Goal: Task Accomplishment & Management: Complete application form

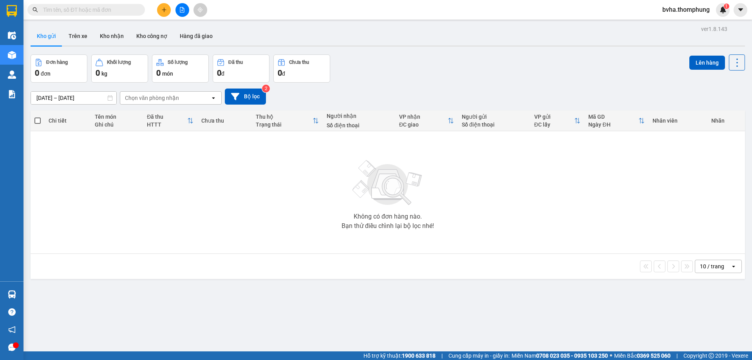
click at [400, 64] on div "Đơn hàng 0 đơn Khối lượng 0 kg Số lượng 0 món Đã thu 0 đ Chưa thu 0 đ Lên hàng" at bounding box center [388, 68] width 714 height 28
click at [353, 12] on div "Kết quả tìm kiếm ( 0 ) Bộ lọc No Data bvha.thomphung 1" at bounding box center [376, 10] width 752 height 20
click at [114, 36] on button "Kho nhận" at bounding box center [112, 36] width 36 height 19
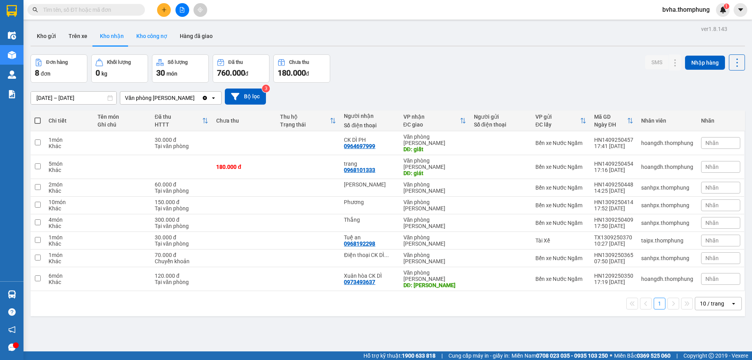
click at [149, 39] on button "Kho công nợ" at bounding box center [151, 36] width 43 height 19
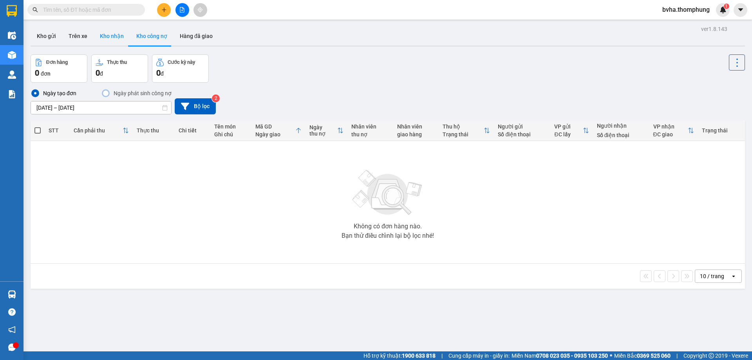
click at [115, 37] on button "Kho nhận" at bounding box center [112, 36] width 36 height 19
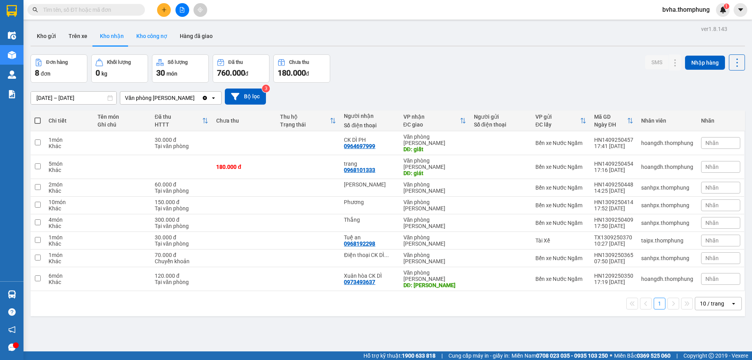
click at [141, 37] on button "Kho công nợ" at bounding box center [151, 36] width 43 height 19
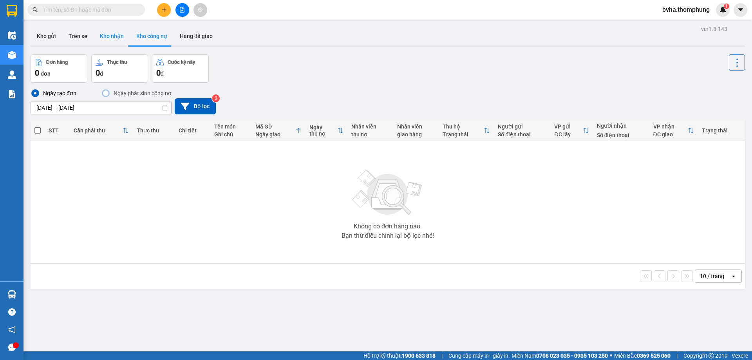
click at [123, 37] on button "Kho nhận" at bounding box center [112, 36] width 36 height 19
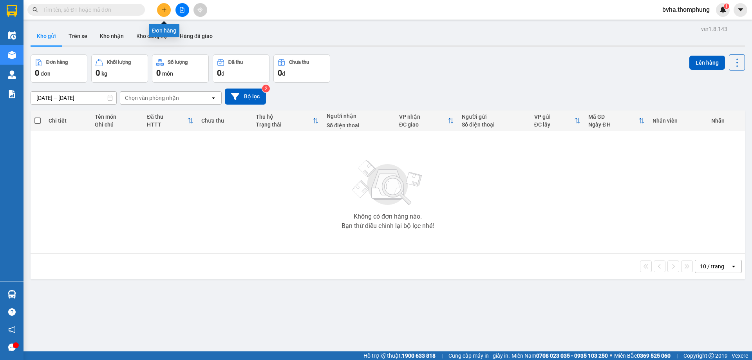
click at [163, 11] on icon "plus" at bounding box center [163, 9] width 5 height 5
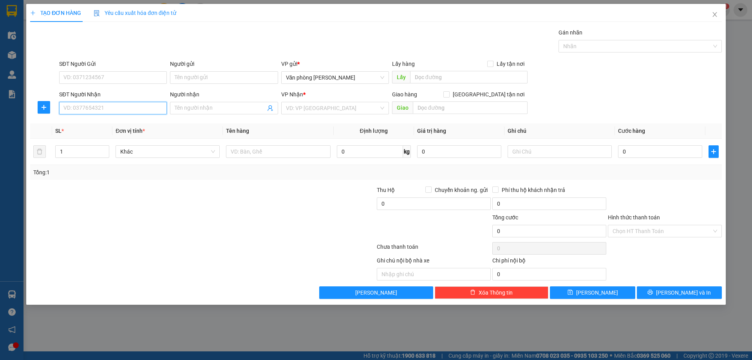
click at [80, 110] on input "SĐT Người Nhận" at bounding box center [113, 108] width 108 height 13
type input "038934"
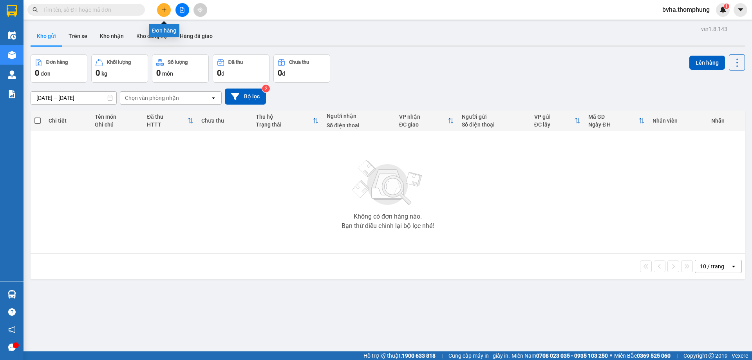
click at [165, 7] on icon "plus" at bounding box center [163, 9] width 5 height 5
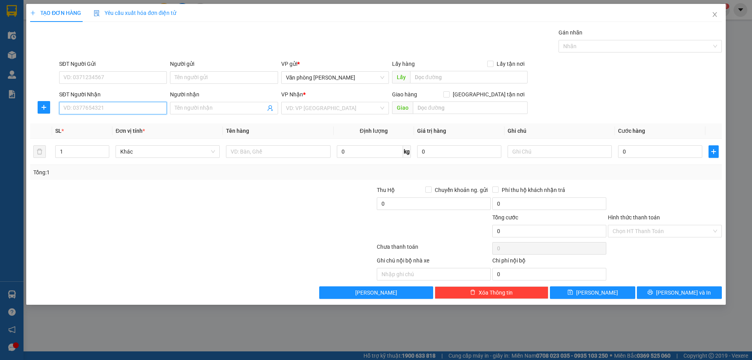
click at [85, 107] on input "SĐT Người Nhận" at bounding box center [113, 108] width 108 height 13
type input "0389340615"
click at [134, 123] on div "0389340615 - con Nhi bao ship" at bounding box center [113, 123] width 98 height 9
type input "con Nhi bao ship"
type input "ship tận nơi"
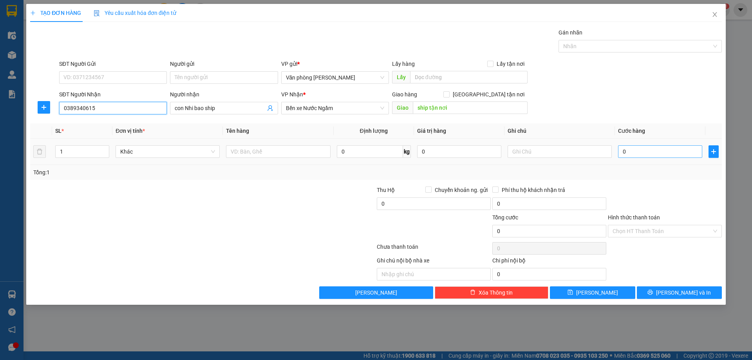
type input "0389340615"
click at [636, 156] on input "0" at bounding box center [660, 151] width 84 height 13
type input "1"
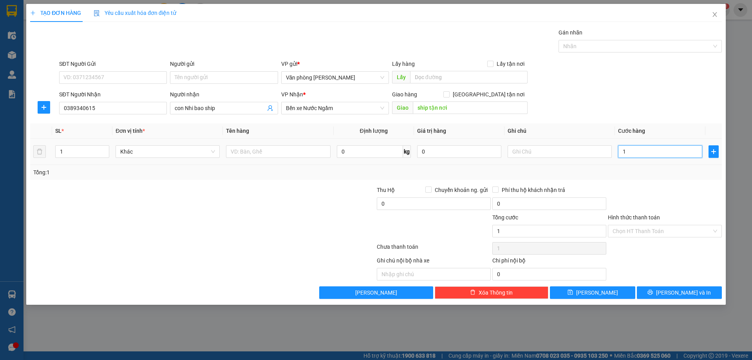
type input "12"
type input "120"
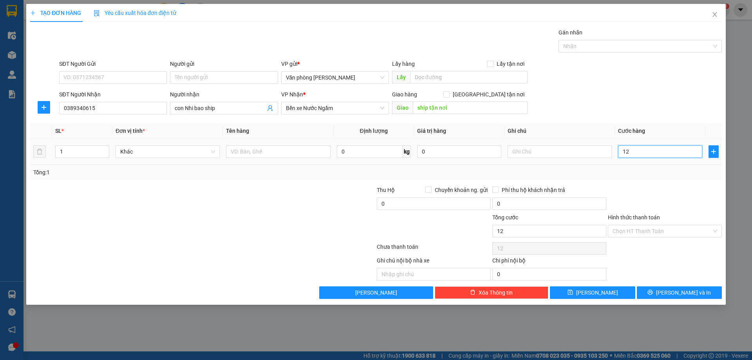
type input "120"
type input "1.200"
type input "12.000"
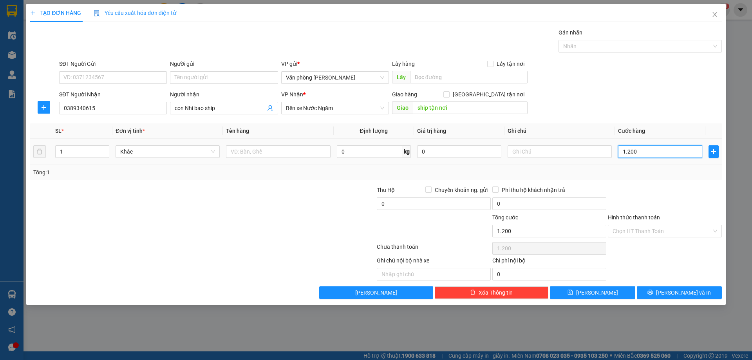
type input "12.000"
type input "120.000"
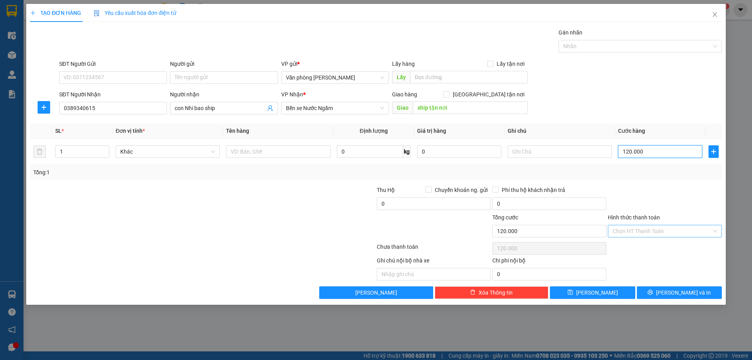
type input "120.000"
click at [657, 231] on input "Hình thức thanh toán" at bounding box center [661, 231] width 99 height 12
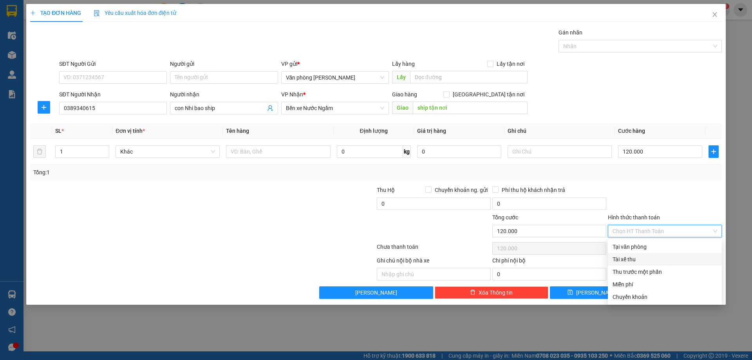
click at [631, 259] on div "Tài xế thu" at bounding box center [664, 259] width 105 height 9
type input "0"
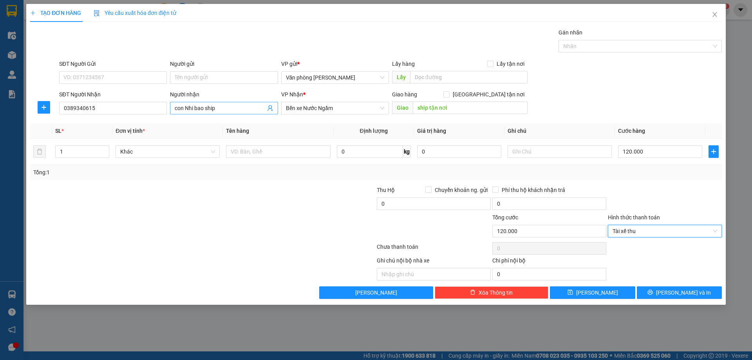
click at [230, 106] on input "con Nhi bao ship" at bounding box center [220, 108] width 90 height 9
drag, startPoint x: 216, startPoint y: 108, endPoint x: 174, endPoint y: 108, distance: 42.3
click at [174, 108] on span "con Nhi bao ship SAU ĐH THUỶ LỢI" at bounding box center [224, 108] width 108 height 13
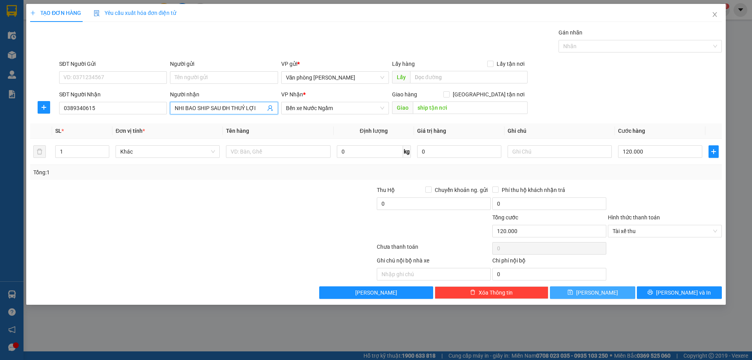
type input "NHI BAO SHIP SAU ĐH THUỶ LỢI"
click at [602, 296] on button "Lưu" at bounding box center [592, 292] width 85 height 13
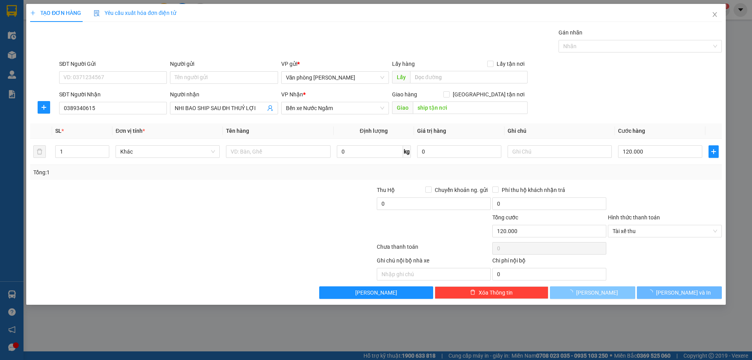
type input "0"
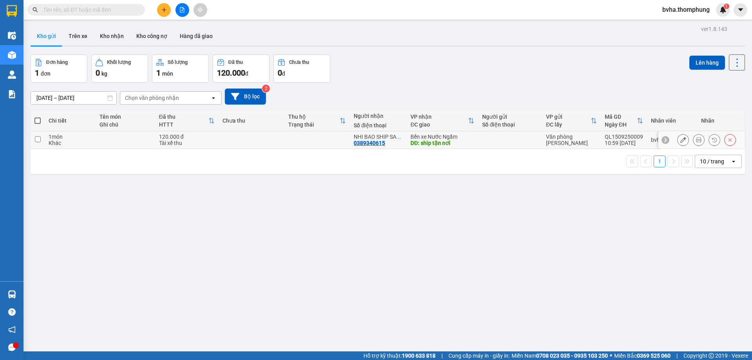
click at [38, 137] on input "checkbox" at bounding box center [38, 139] width 6 height 6
checkbox input "true"
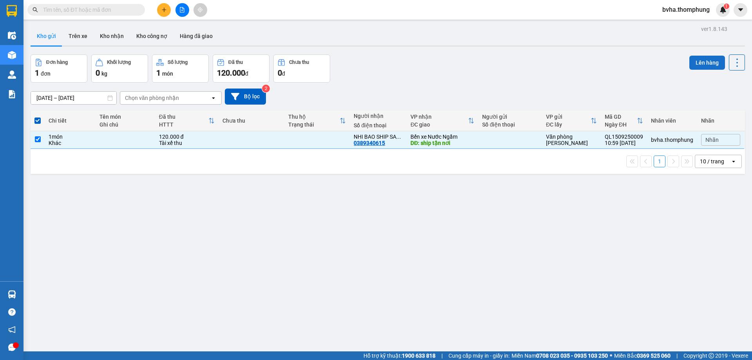
click at [696, 61] on button "Lên hàng" at bounding box center [707, 63] width 36 height 14
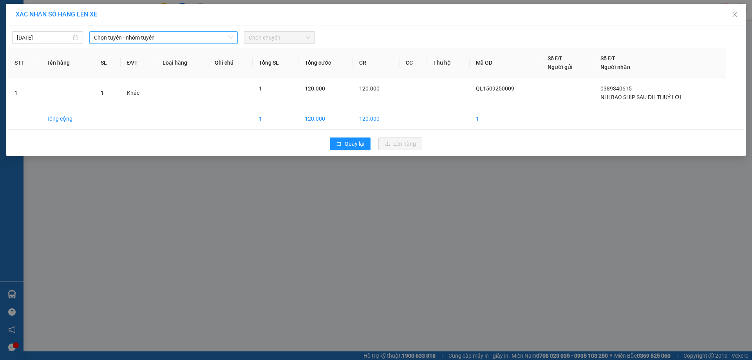
click at [171, 35] on span "Chọn tuyến - nhóm tuyến" at bounding box center [163, 38] width 139 height 12
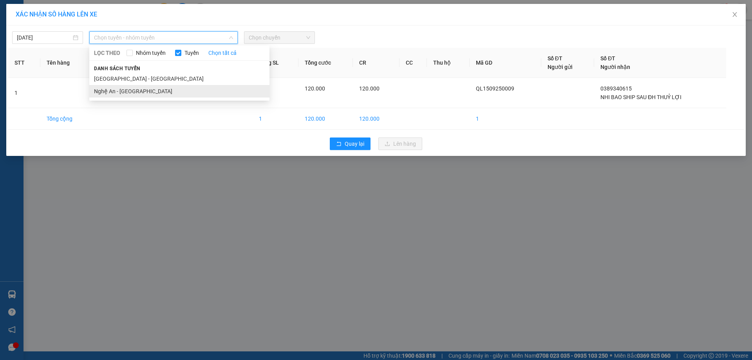
click at [140, 94] on li "Nghệ An - Hà Nội" at bounding box center [179, 91] width 180 height 13
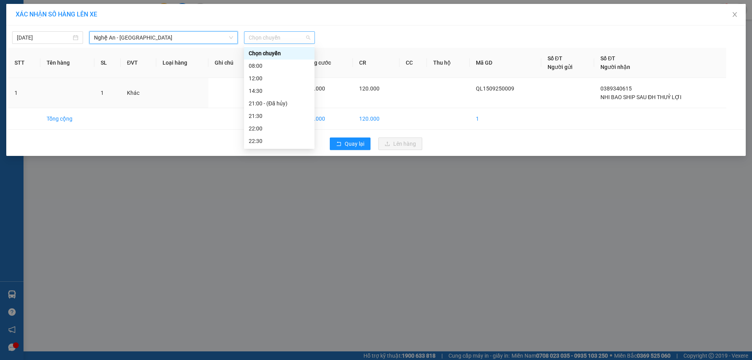
click at [300, 37] on span "Chọn chuyến" at bounding box center [279, 38] width 61 height 12
click at [265, 82] on div "12:00" at bounding box center [279, 78] width 61 height 9
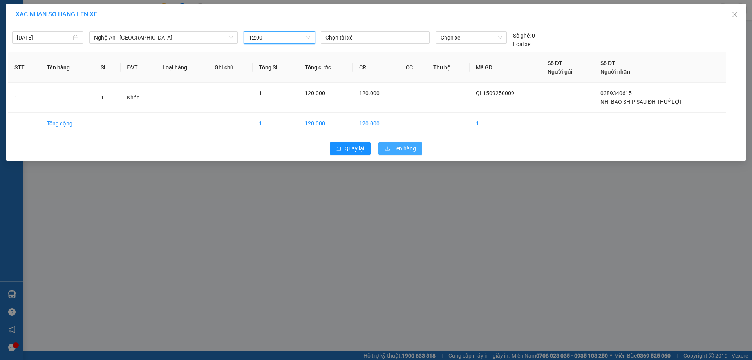
click at [414, 150] on span "Lên hàng" at bounding box center [404, 148] width 23 height 9
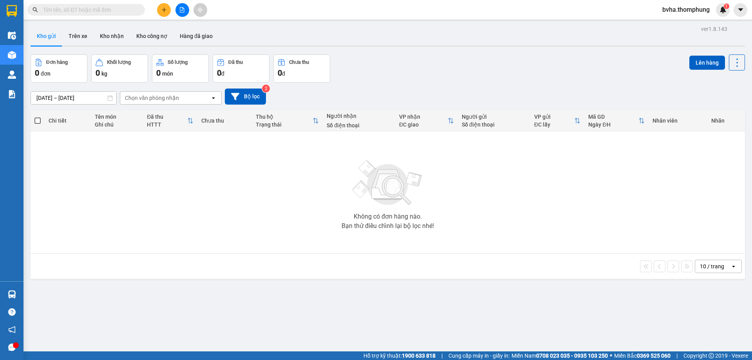
click at [161, 12] on icon "plus" at bounding box center [163, 9] width 5 height 5
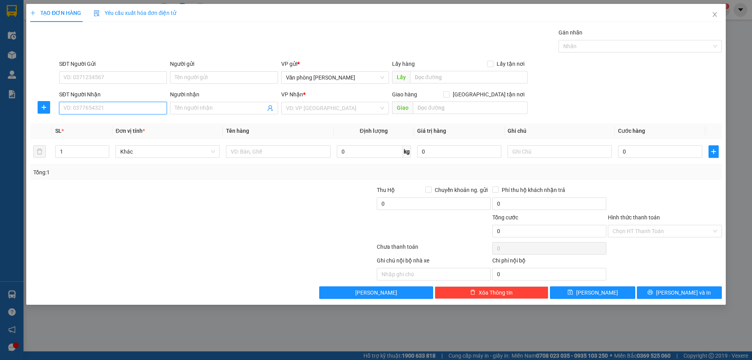
click at [104, 112] on input "SĐT Người Nhận" at bounding box center [113, 108] width 108 height 13
type input "036915262"
click at [240, 107] on input "Người nhận" at bounding box center [220, 108] width 90 height 9
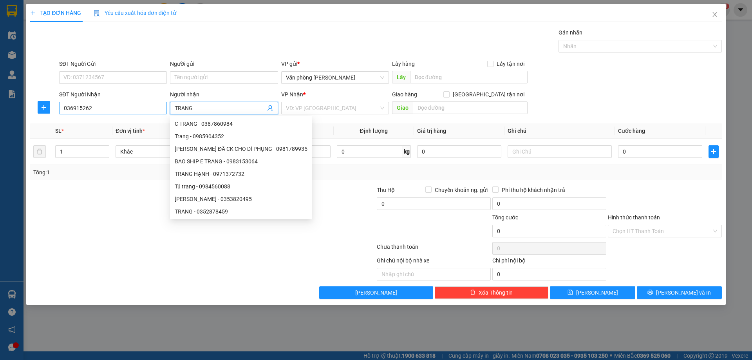
type input "TRANG"
click at [72, 106] on input "036915262" at bounding box center [113, 108] width 108 height 13
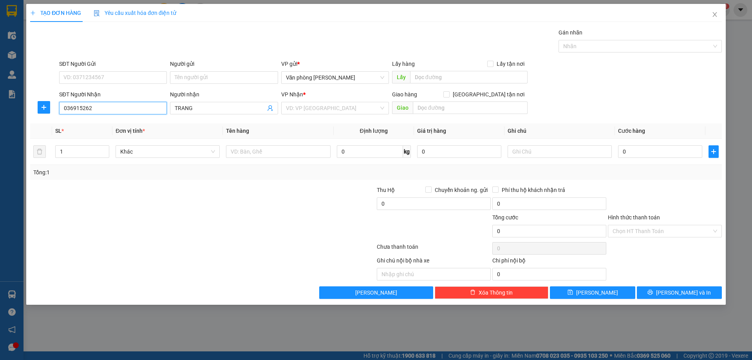
type input "0368915262"
click at [117, 127] on div "0368915262 - [GEOGRAPHIC_DATA]" at bounding box center [113, 123] width 98 height 9
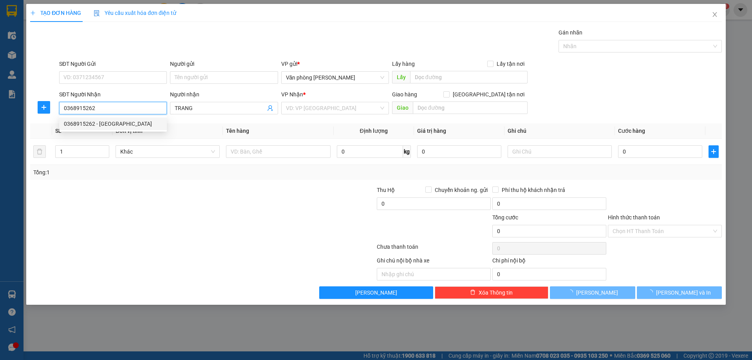
type input "Trang Mai Sơn [GEOGRAPHIC_DATA]"
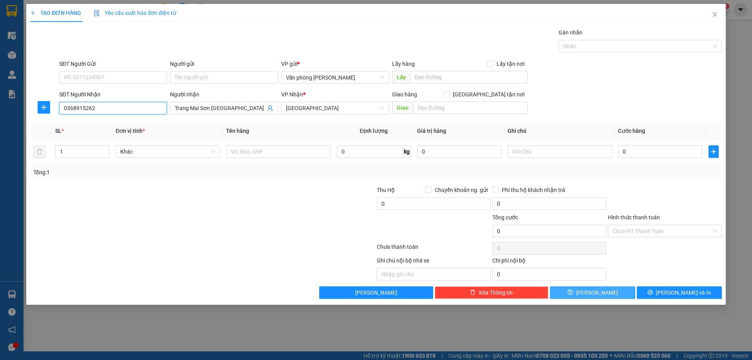
type input "0368915262"
drag, startPoint x: 608, startPoint y: 298, endPoint x: 604, endPoint y: 296, distance: 4.9
click at [607, 297] on button "[PERSON_NAME]" at bounding box center [592, 292] width 85 height 13
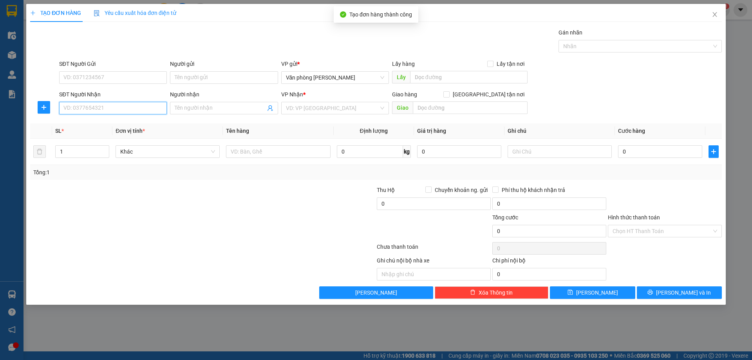
click at [129, 111] on input "SĐT Người Nhận" at bounding box center [113, 108] width 108 height 13
type input "0982029558"
click at [106, 126] on div "0982029558 - LIỆU" at bounding box center [113, 123] width 98 height 9
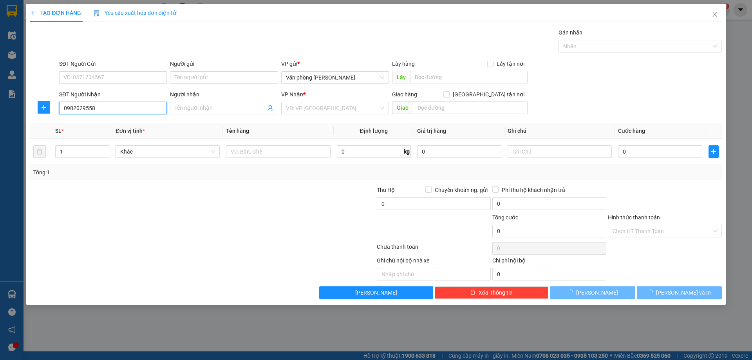
type input "LIỆU"
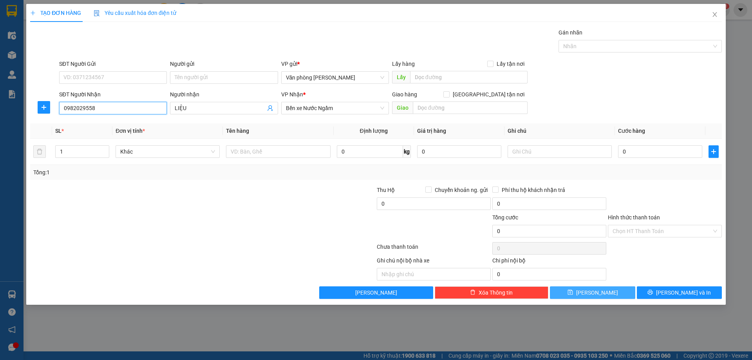
type input "0982029558"
drag, startPoint x: 616, startPoint y: 295, endPoint x: 472, endPoint y: 267, distance: 147.4
click at [616, 295] on button "Lưu" at bounding box center [592, 292] width 85 height 13
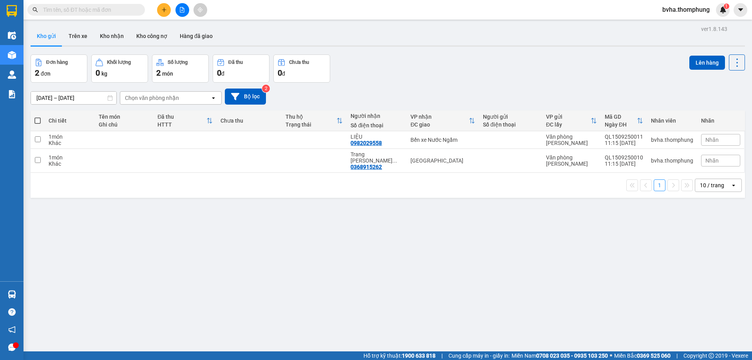
click at [40, 120] on span at bounding box center [37, 120] width 6 height 6
click at [38, 117] on input "checkbox" at bounding box center [38, 117] width 0 height 0
checkbox input "true"
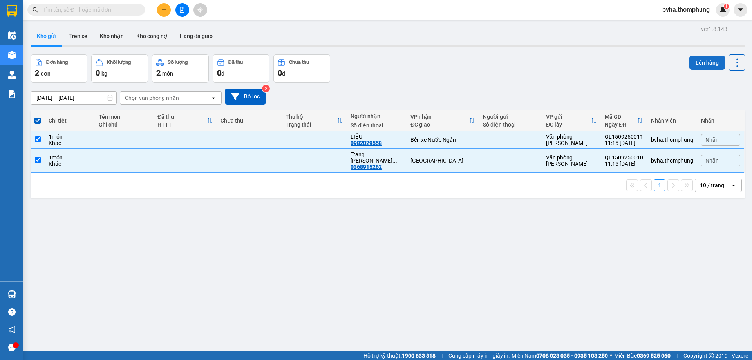
click at [700, 67] on button "Lên hàng" at bounding box center [707, 63] width 36 height 14
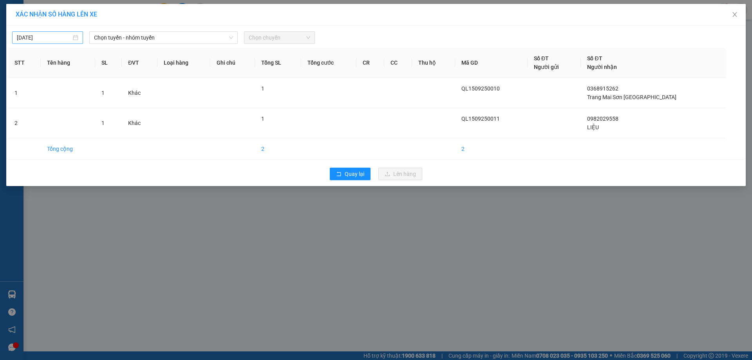
click at [73, 38] on div "[DATE]" at bounding box center [47, 37] width 61 height 9
type input "[DATE]"
drag, startPoint x: 195, startPoint y: 36, endPoint x: 200, endPoint y: 44, distance: 8.8
click at [196, 37] on span "Chọn tuyến - nhóm tuyến" at bounding box center [163, 38] width 139 height 12
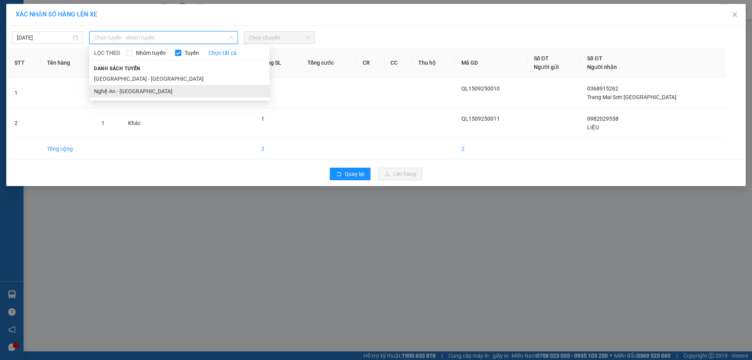
click at [150, 90] on li "Nghệ An - [GEOGRAPHIC_DATA]" at bounding box center [179, 91] width 180 height 13
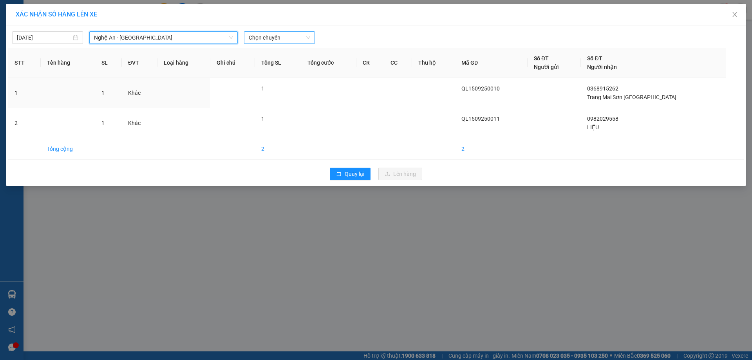
click at [309, 39] on div "Chọn chuyến" at bounding box center [279, 37] width 71 height 13
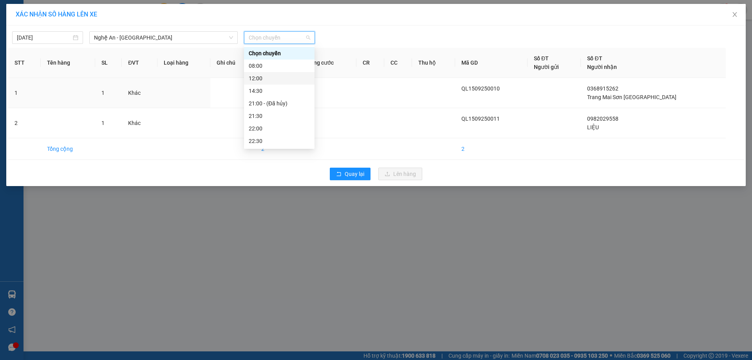
click at [287, 75] on div "12:00" at bounding box center [279, 78] width 61 height 9
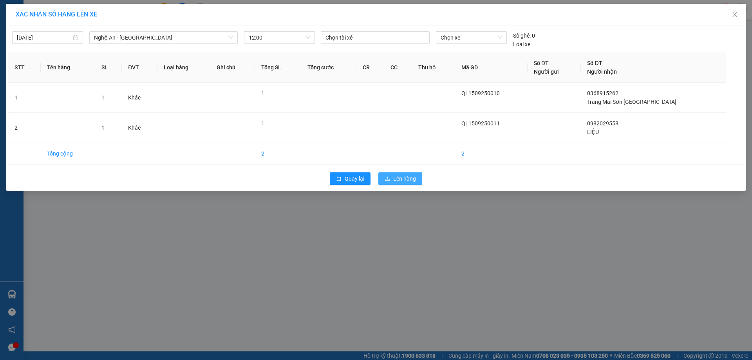
click at [398, 175] on span "Lên hàng" at bounding box center [404, 178] width 23 height 9
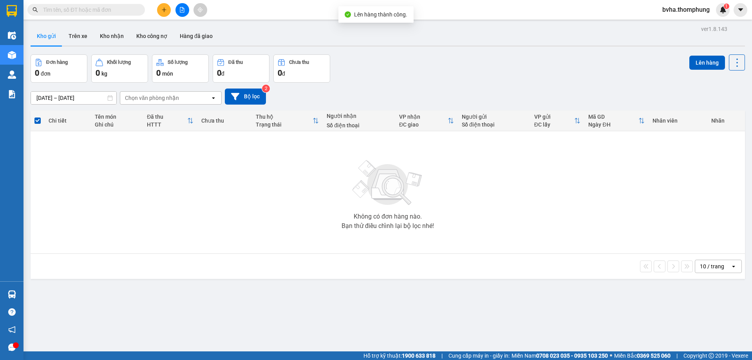
scroll to position [36, 0]
